Goal: Information Seeking & Learning: Learn about a topic

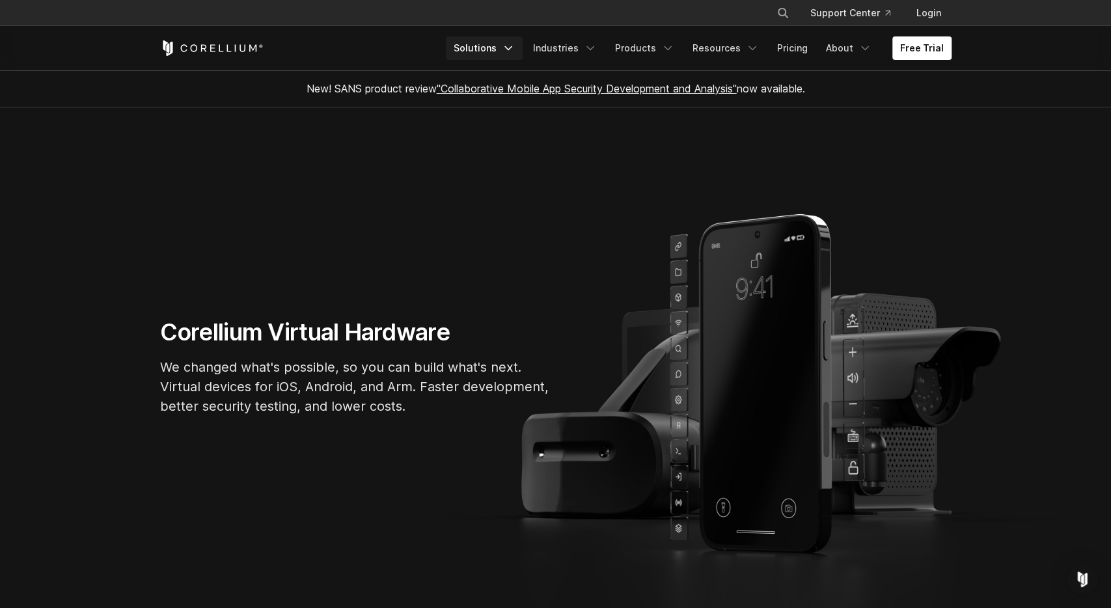
click at [515, 53] on icon "Navigation Menu" at bounding box center [508, 48] width 13 height 13
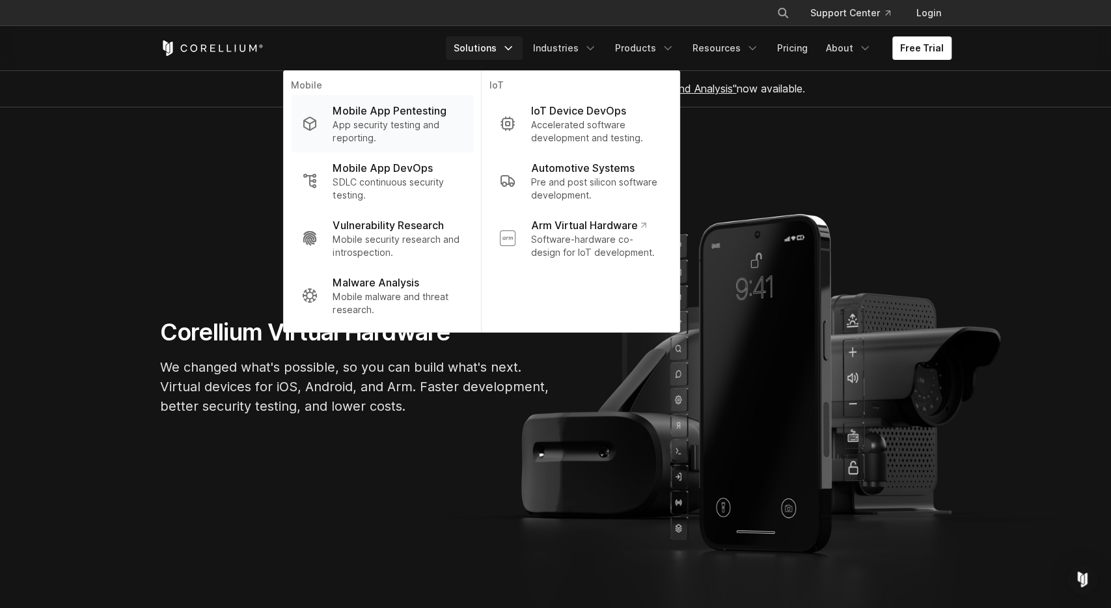
click at [412, 120] on p "App security testing and reporting." at bounding box center [396, 131] width 129 height 26
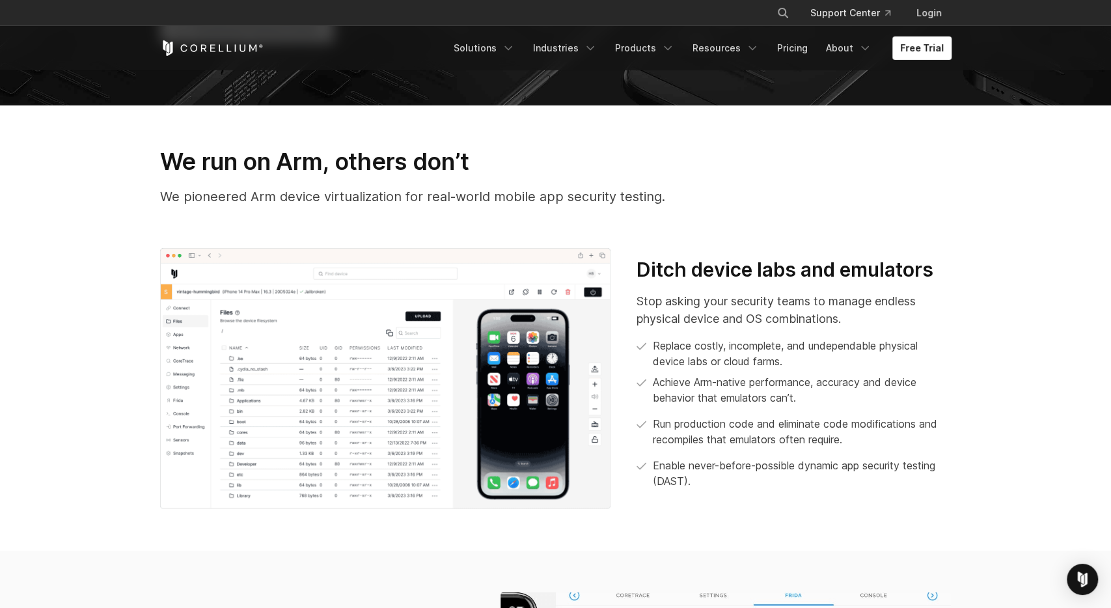
scroll to position [474, 0]
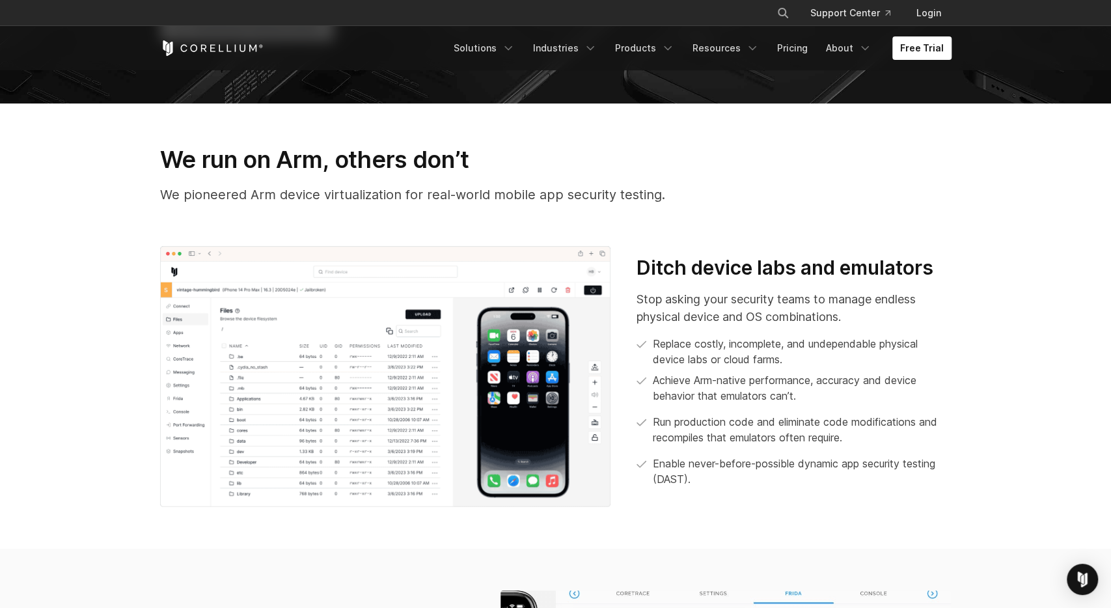
click at [692, 265] on h3 "Ditch device labs and emulators" at bounding box center [793, 268] width 314 height 25
click at [823, 265] on h3 "Ditch device labs and emulators" at bounding box center [793, 268] width 314 height 25
